Goal: Book appointment/travel/reservation

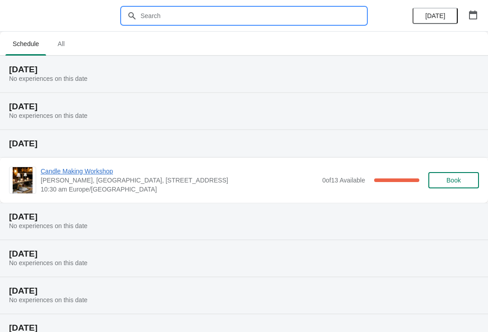
click at [238, 10] on input "text" at bounding box center [253, 16] width 226 height 16
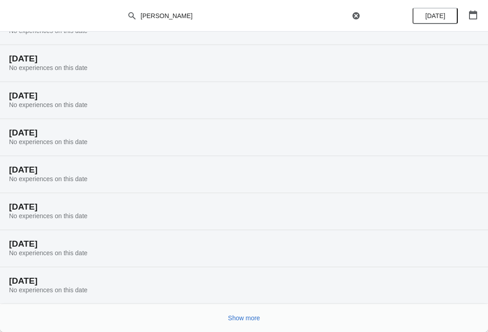
click at [262, 313] on button "Show more" at bounding box center [244, 318] width 39 height 16
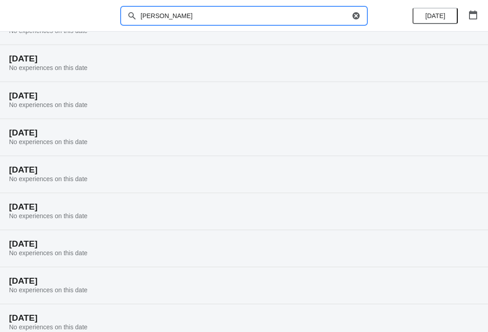
click at [253, 22] on input "[PERSON_NAME]" at bounding box center [245, 16] width 210 height 16
type input "[PERSON_NAME]"
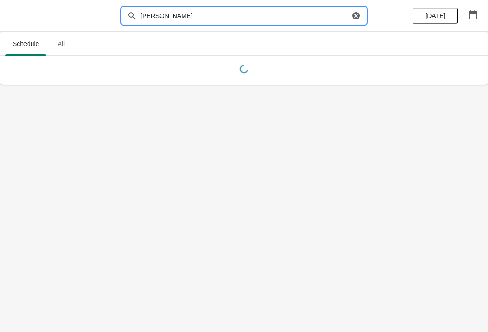
scroll to position [0, 0]
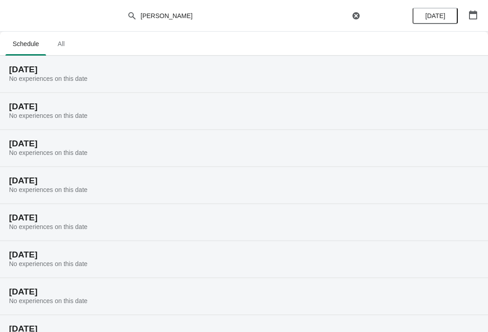
click at [65, 51] on span "All" at bounding box center [61, 44] width 23 height 16
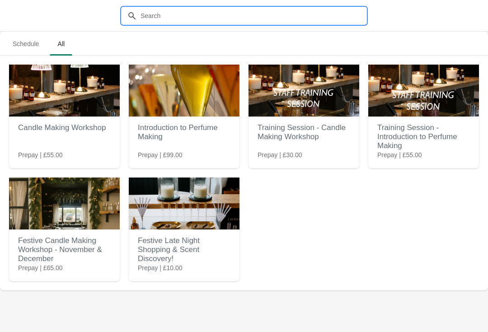
click at [197, 11] on input "text" at bounding box center [253, 16] width 226 height 16
type input "C"
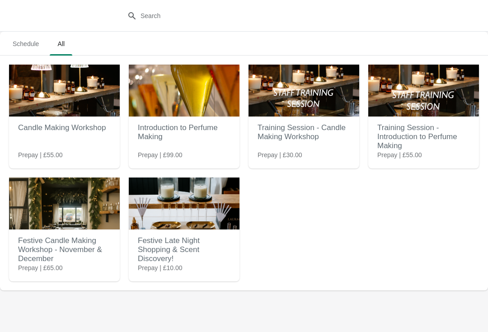
click at [74, 134] on h2 "Candle Making Workshop" at bounding box center [64, 128] width 93 height 18
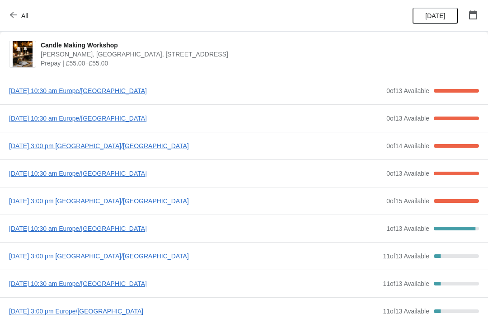
click at [122, 89] on span "[DATE] 10:30 am Europe/[GEOGRAPHIC_DATA]" at bounding box center [195, 90] width 373 height 9
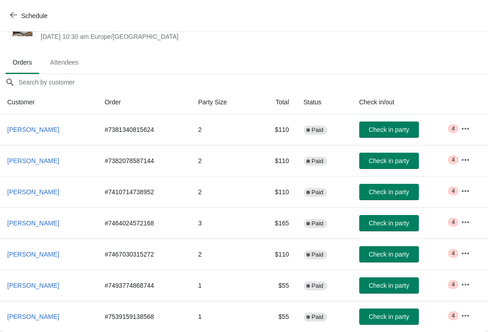
scroll to position [36, 0]
click at [16, 23] on button "Schedule" at bounding box center [30, 16] width 50 height 16
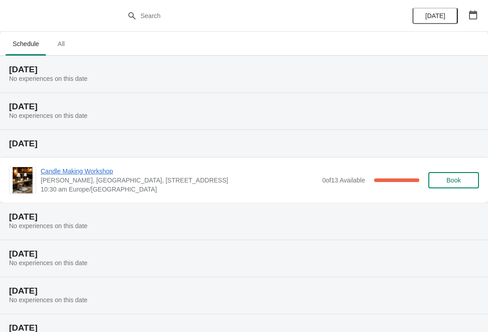
click at [69, 52] on span "All" at bounding box center [61, 44] width 23 height 16
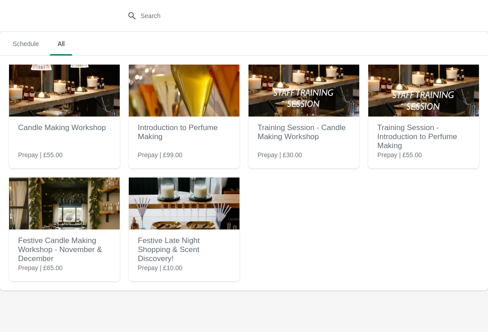
click at [70, 156] on div "Candle Making Workshop Prepay | £55.00" at bounding box center [64, 117] width 111 height 104
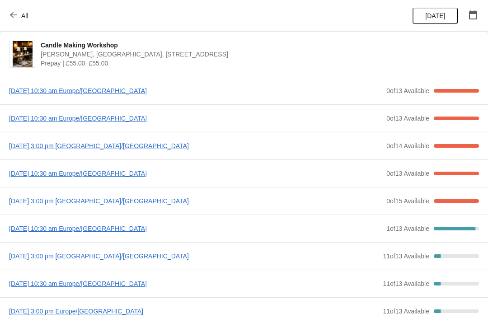
click at [131, 122] on span "[DATE] 10:30 am Europe/[GEOGRAPHIC_DATA]" at bounding box center [195, 118] width 373 height 9
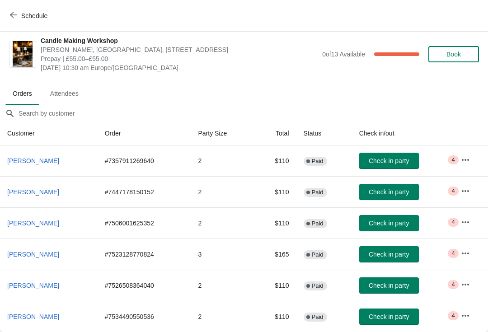
scroll to position [5, 0]
click at [44, 18] on span "Schedule" at bounding box center [34, 15] width 26 height 7
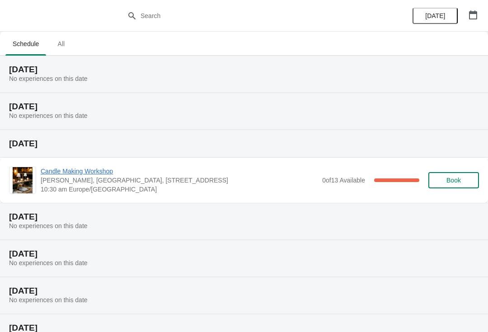
click at [69, 45] on span "All" at bounding box center [61, 44] width 23 height 16
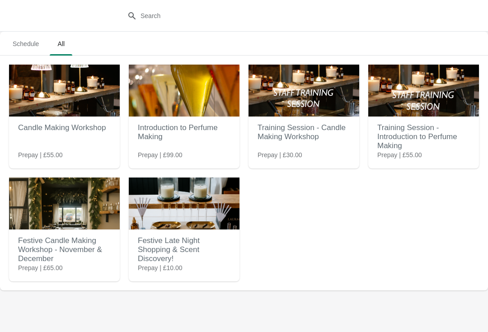
click at [89, 145] on div "Candle Making Workshop Prepay | £55.00" at bounding box center [64, 105] width 111 height 81
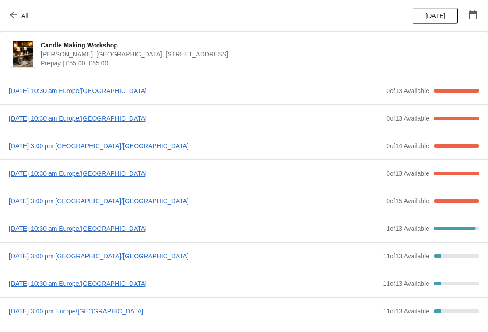
click at [149, 147] on span "[DATE] 3:00 pm [GEOGRAPHIC_DATA]/[GEOGRAPHIC_DATA]" at bounding box center [195, 145] width 373 height 9
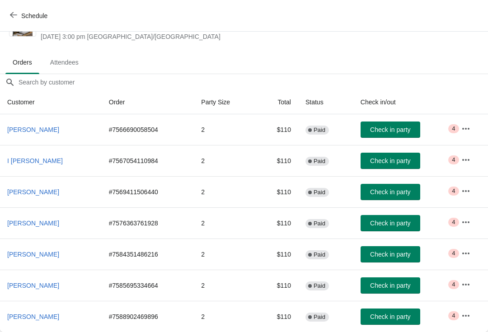
scroll to position [36, 0]
click at [12, 22] on button "Schedule" at bounding box center [30, 16] width 50 height 16
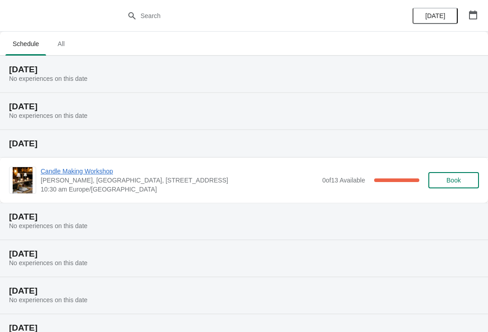
click at [58, 47] on span "All" at bounding box center [61, 44] width 23 height 16
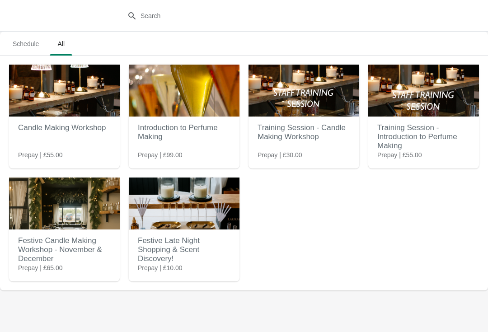
click at [103, 151] on div "Candle Making Workshop Prepay | £55.00" at bounding box center [64, 117] width 111 height 104
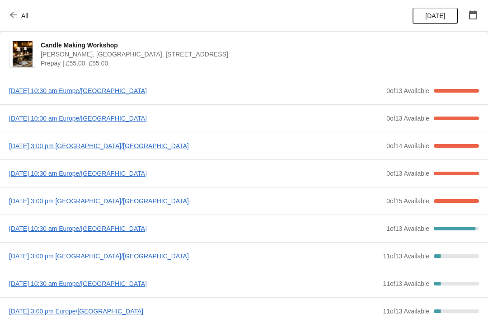
click at [142, 173] on span "[DATE] 10:30 am Europe/[GEOGRAPHIC_DATA]" at bounding box center [195, 173] width 373 height 9
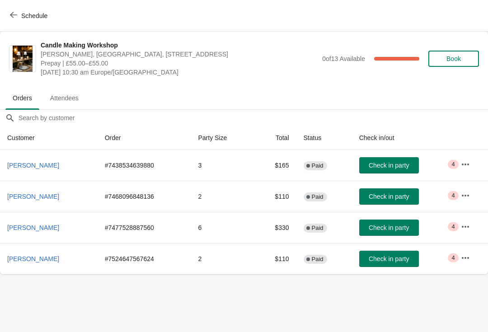
click at [21, 20] on button "Schedule" at bounding box center [30, 16] width 50 height 16
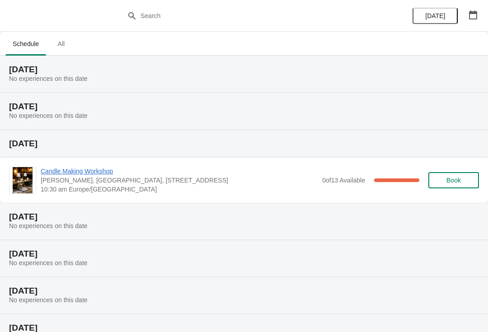
click at [69, 45] on span "All" at bounding box center [61, 44] width 23 height 16
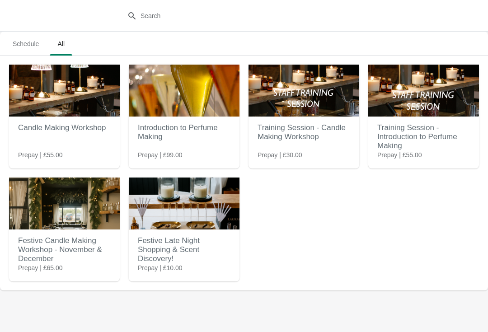
click at [91, 140] on div "Candle Making Workshop Prepay | £55.00" at bounding box center [64, 105] width 111 height 81
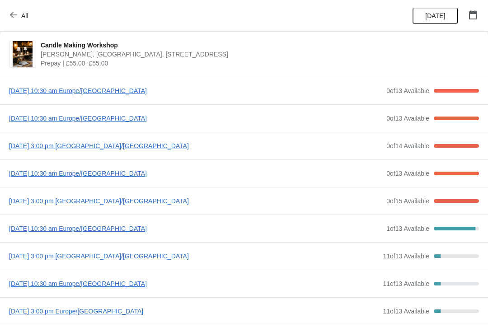
click at [143, 232] on span "[DATE] 10:30 am Europe/[GEOGRAPHIC_DATA]" at bounding box center [195, 228] width 373 height 9
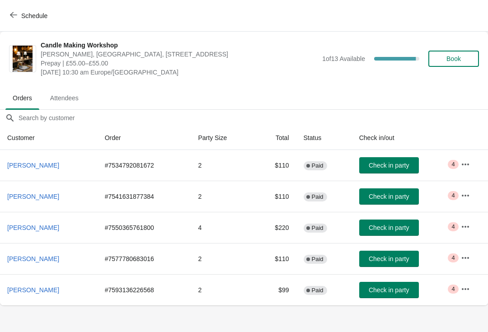
click at [17, 19] on span "button" at bounding box center [13, 15] width 7 height 9
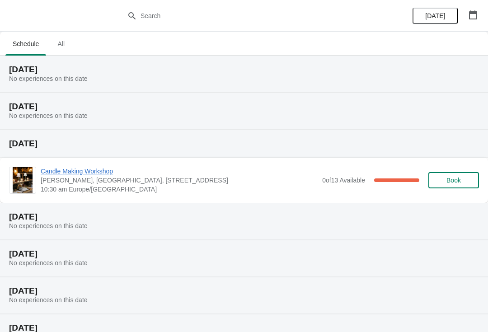
click at [67, 42] on span "All" at bounding box center [61, 44] width 23 height 16
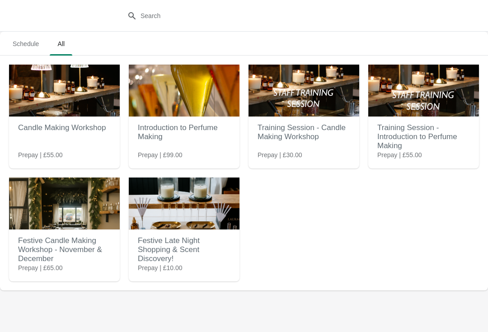
click at [72, 263] on h2 "Festive Candle Making Workshop - November & December" at bounding box center [64, 250] width 93 height 36
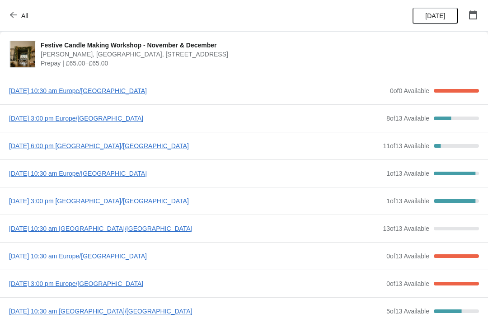
click at [147, 94] on span "[DATE] 10:30 am Europe/[GEOGRAPHIC_DATA]" at bounding box center [197, 90] width 376 height 9
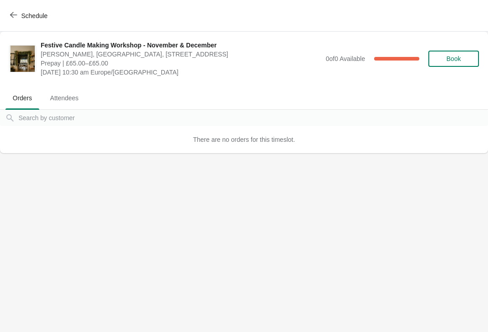
click at [69, 99] on span "Attendees" at bounding box center [64, 98] width 43 height 16
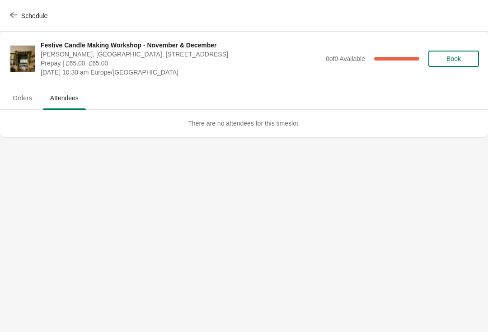
click at [14, 16] on icon "button" at bounding box center [13, 14] width 7 height 7
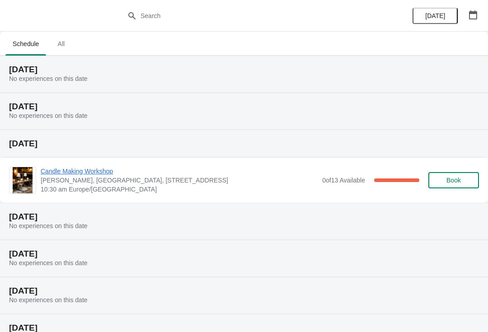
click at [69, 44] on span "All" at bounding box center [61, 44] width 23 height 16
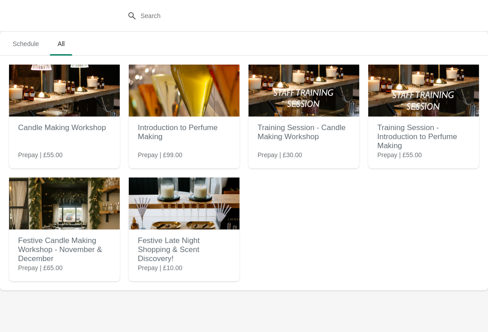
click at [195, 243] on h2 "Festive Late Night Shopping & Scent Discovery!" at bounding box center [184, 250] width 93 height 36
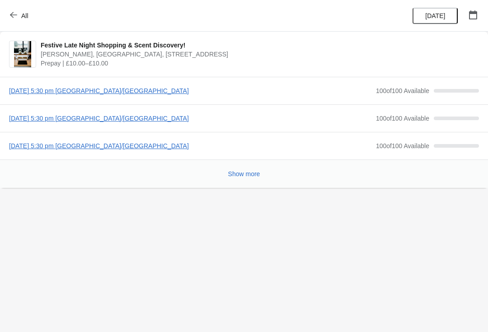
click at [11, 14] on icon "button" at bounding box center [13, 15] width 7 height 6
